Goal: Task Accomplishment & Management: Manage account settings

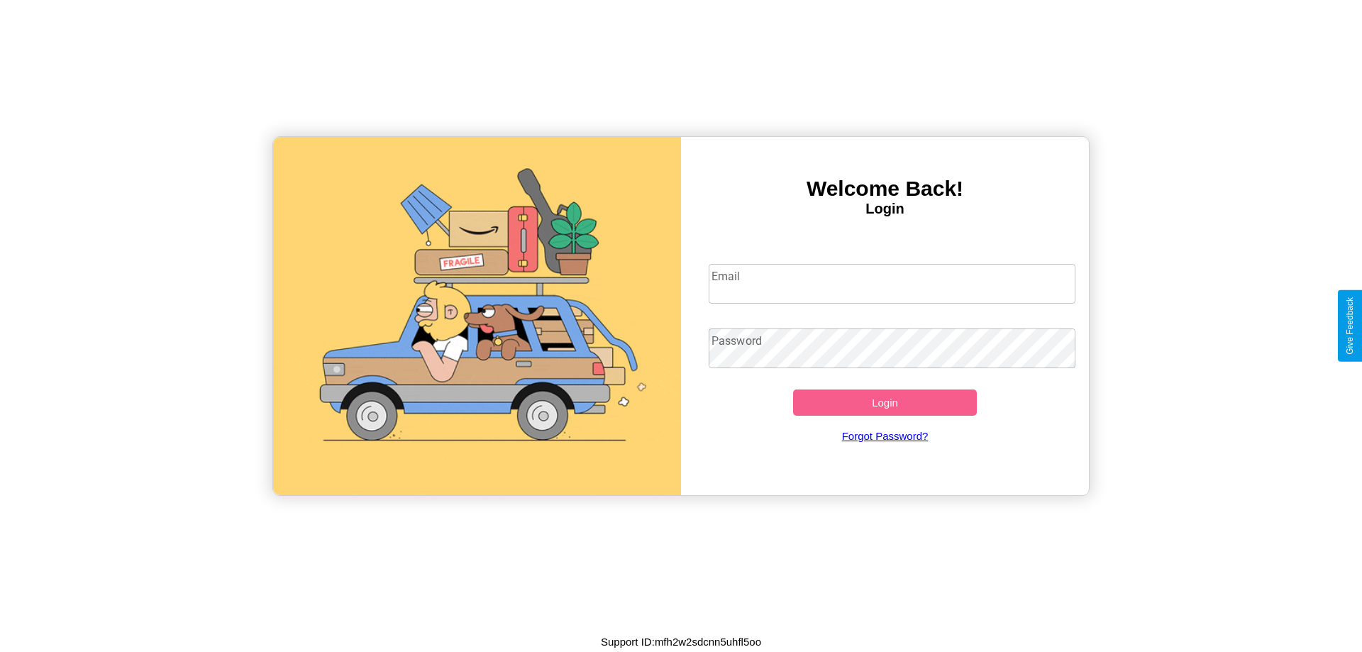
click at [891, 283] on input "Email" at bounding box center [891, 284] width 367 height 40
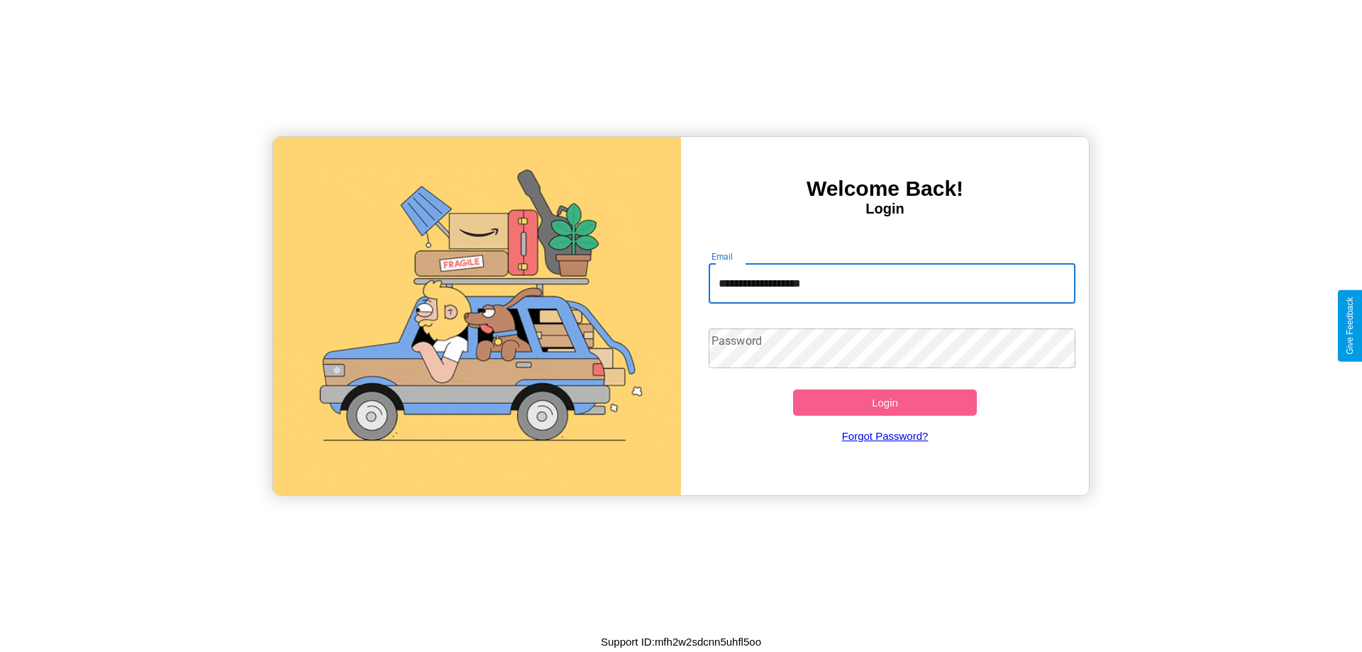
type input "**********"
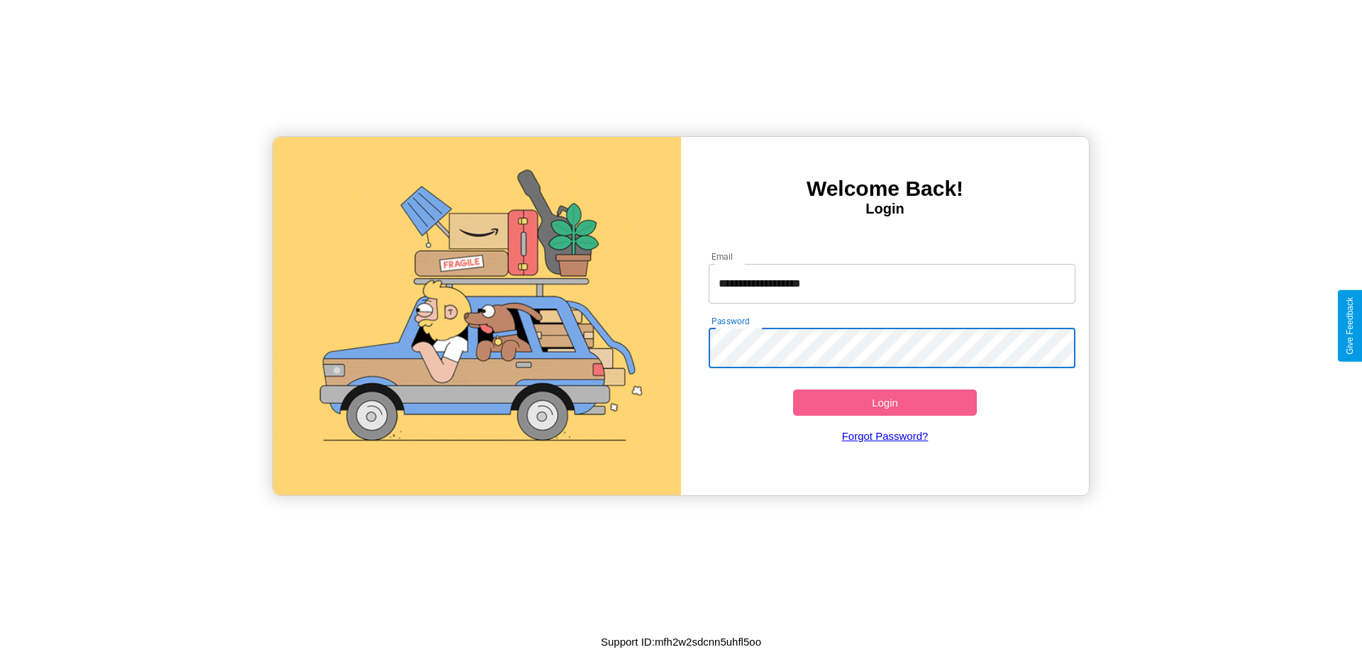
click at [884, 402] on button "Login" at bounding box center [885, 402] width 184 height 26
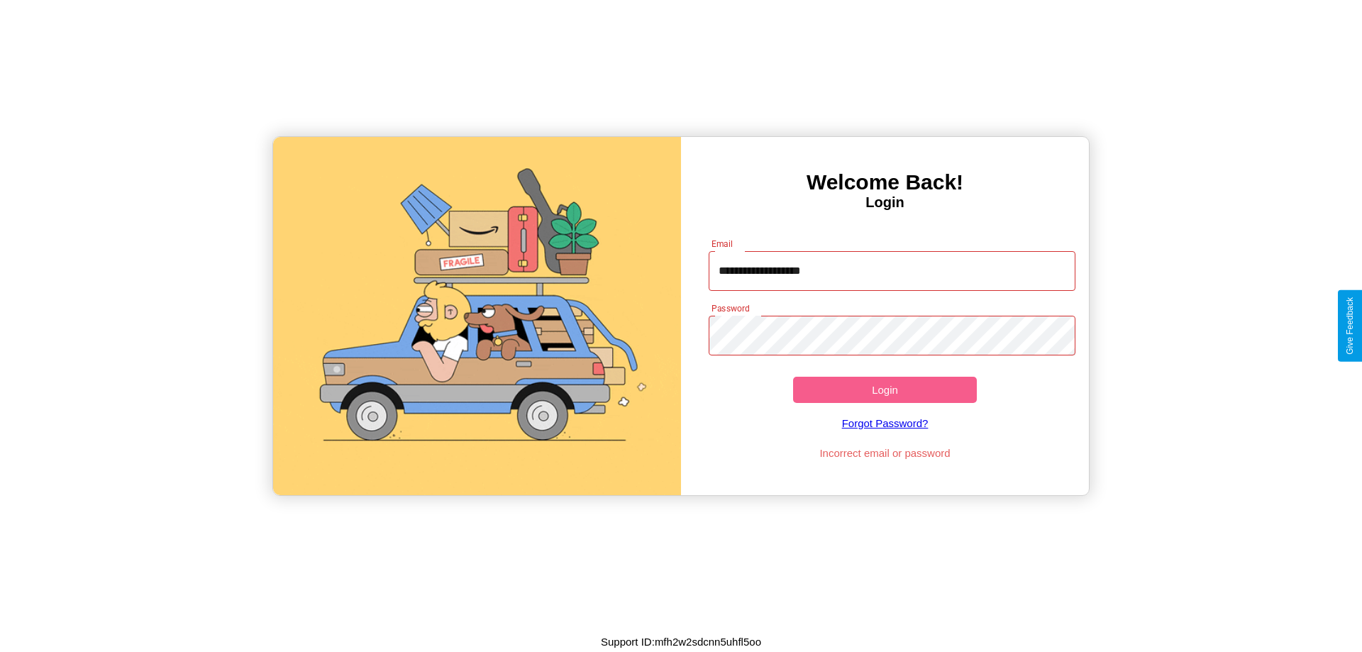
click at [884, 389] on button "Login" at bounding box center [885, 390] width 184 height 26
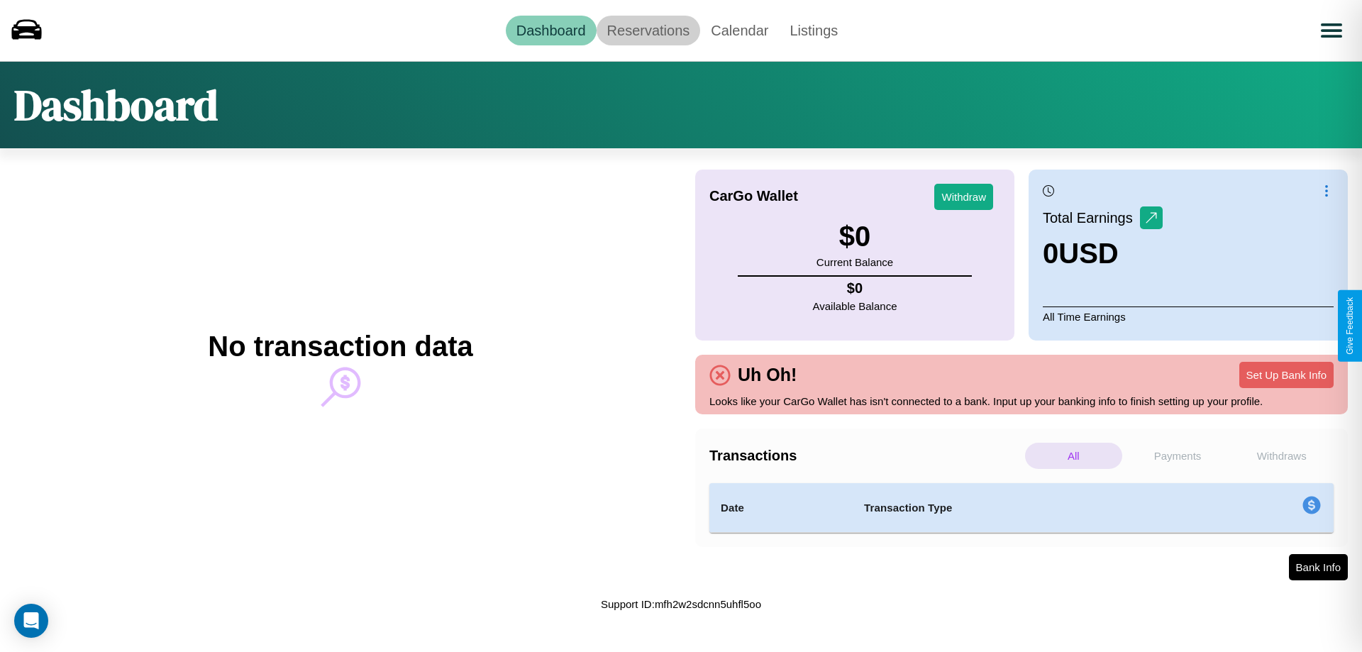
click at [647, 30] on link "Reservations" at bounding box center [648, 31] width 104 height 30
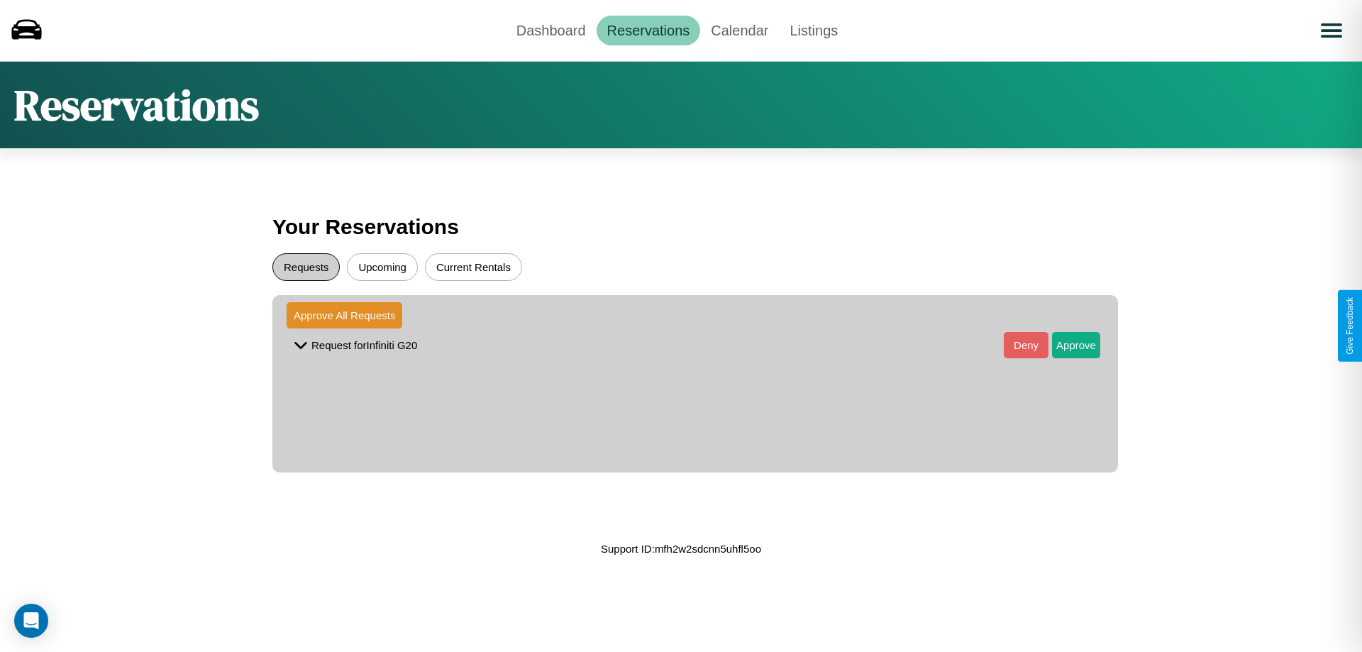
click at [306, 267] on button "Requests" at bounding box center [305, 267] width 67 height 28
click at [1065, 345] on button "Approve" at bounding box center [1076, 345] width 48 height 26
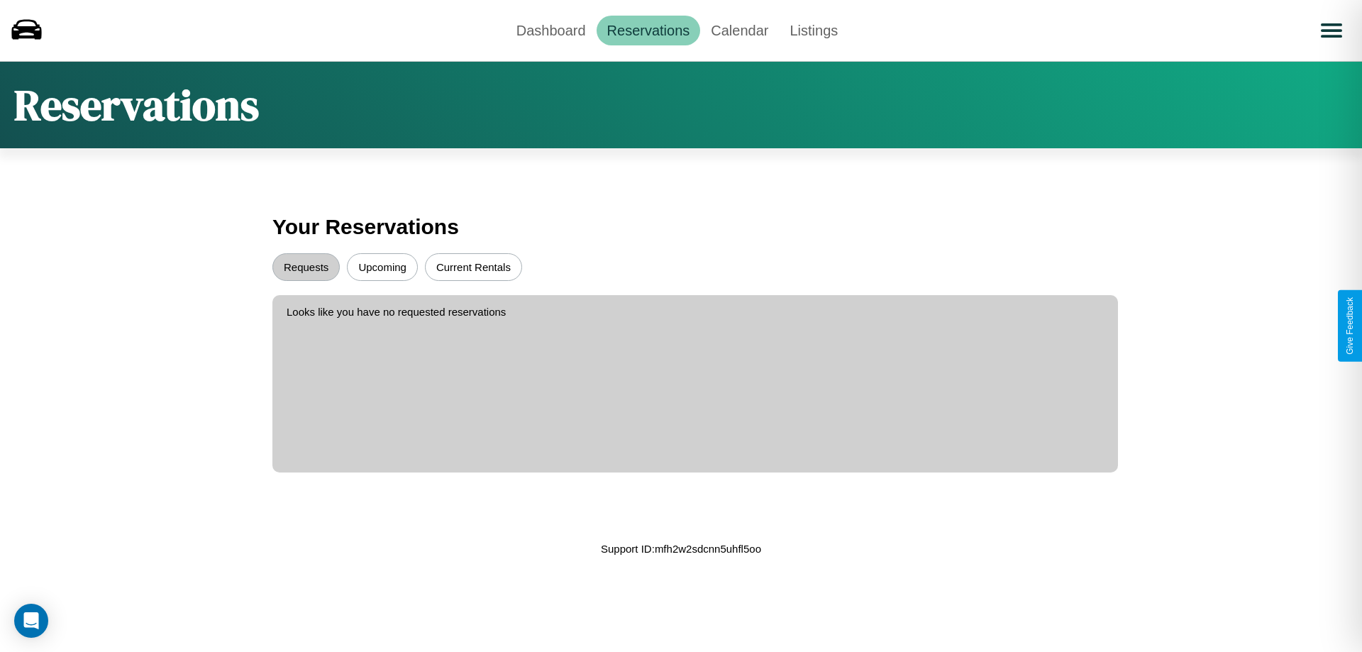
click at [382, 267] on button "Upcoming" at bounding box center [382, 267] width 71 height 28
click at [550, 30] on link "Dashboard" at bounding box center [551, 31] width 91 height 30
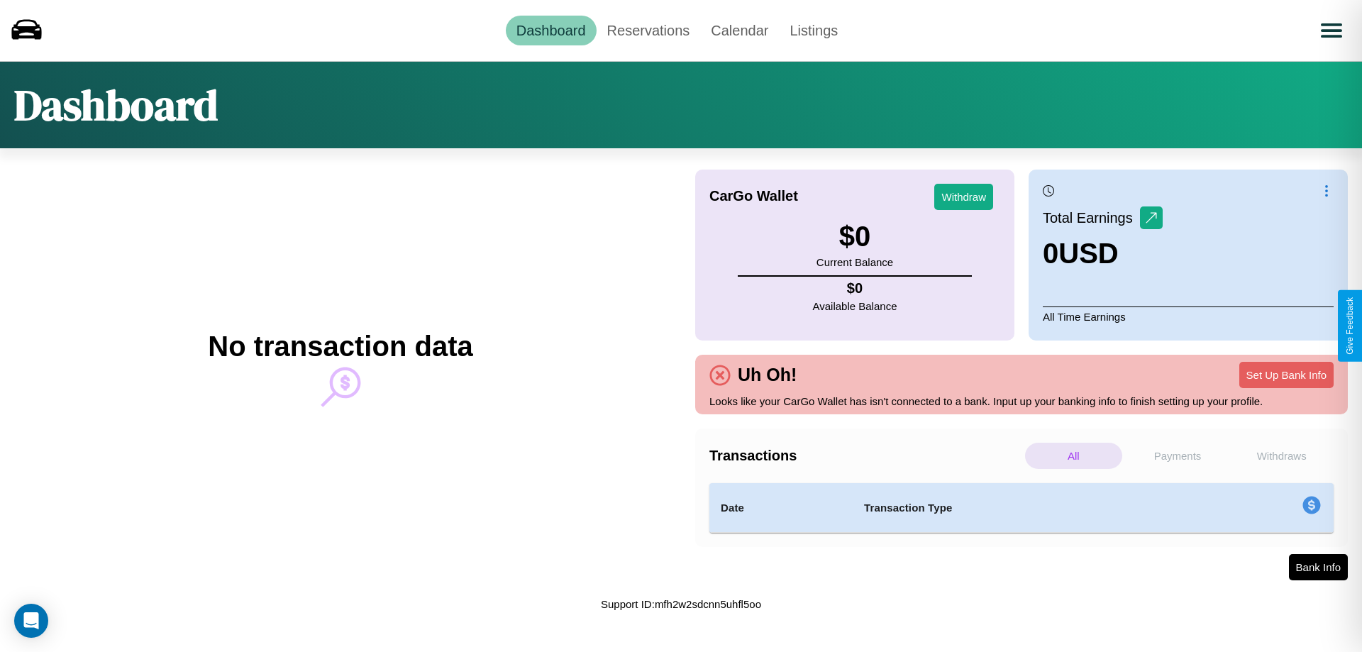
click at [1073, 455] on p "All" at bounding box center [1073, 456] width 97 height 26
click at [1177, 455] on p "Payments" at bounding box center [1177, 456] width 97 height 26
